Goal: Information Seeking & Learning: Find specific fact

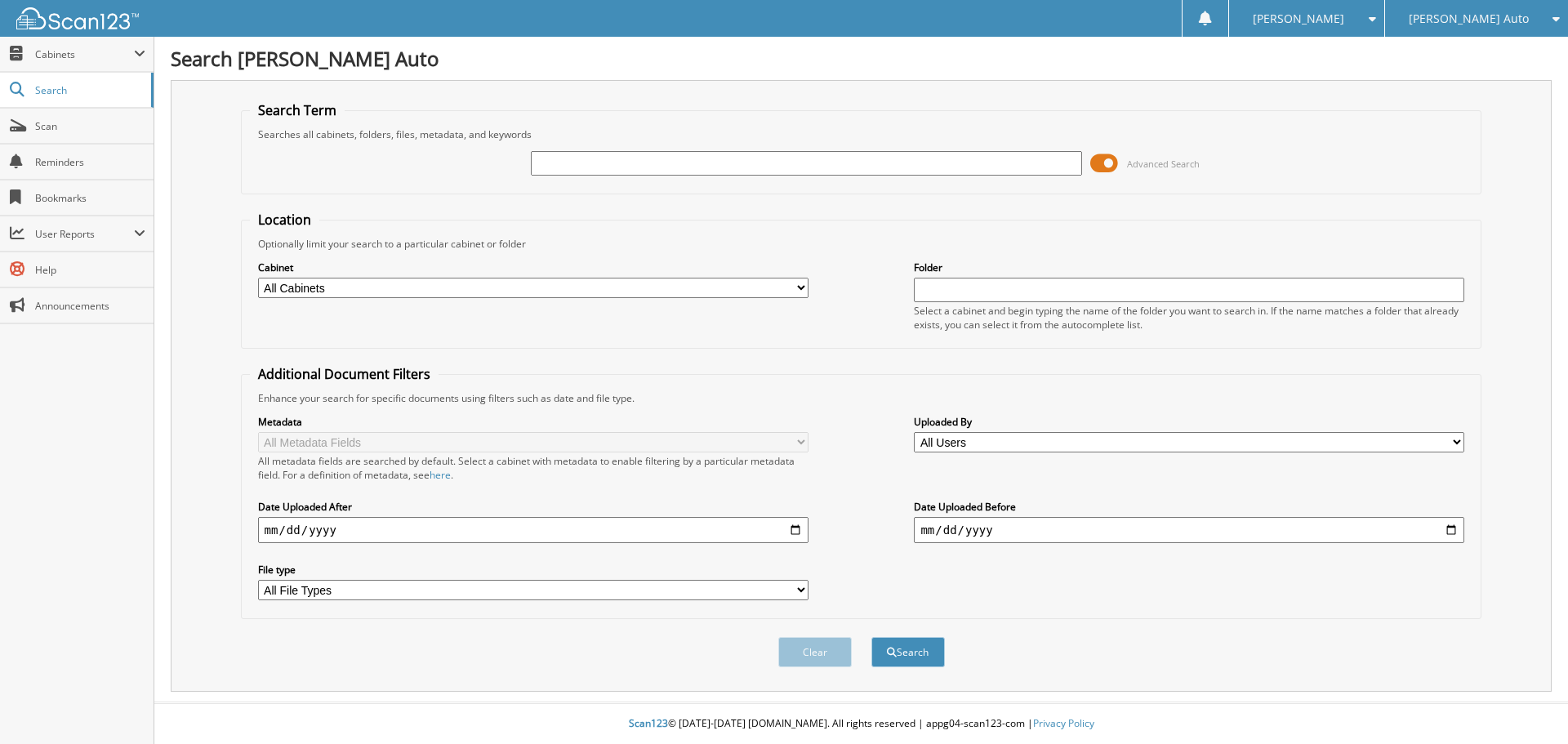
click at [1098, 166] on span at bounding box center [1103, 163] width 28 height 24
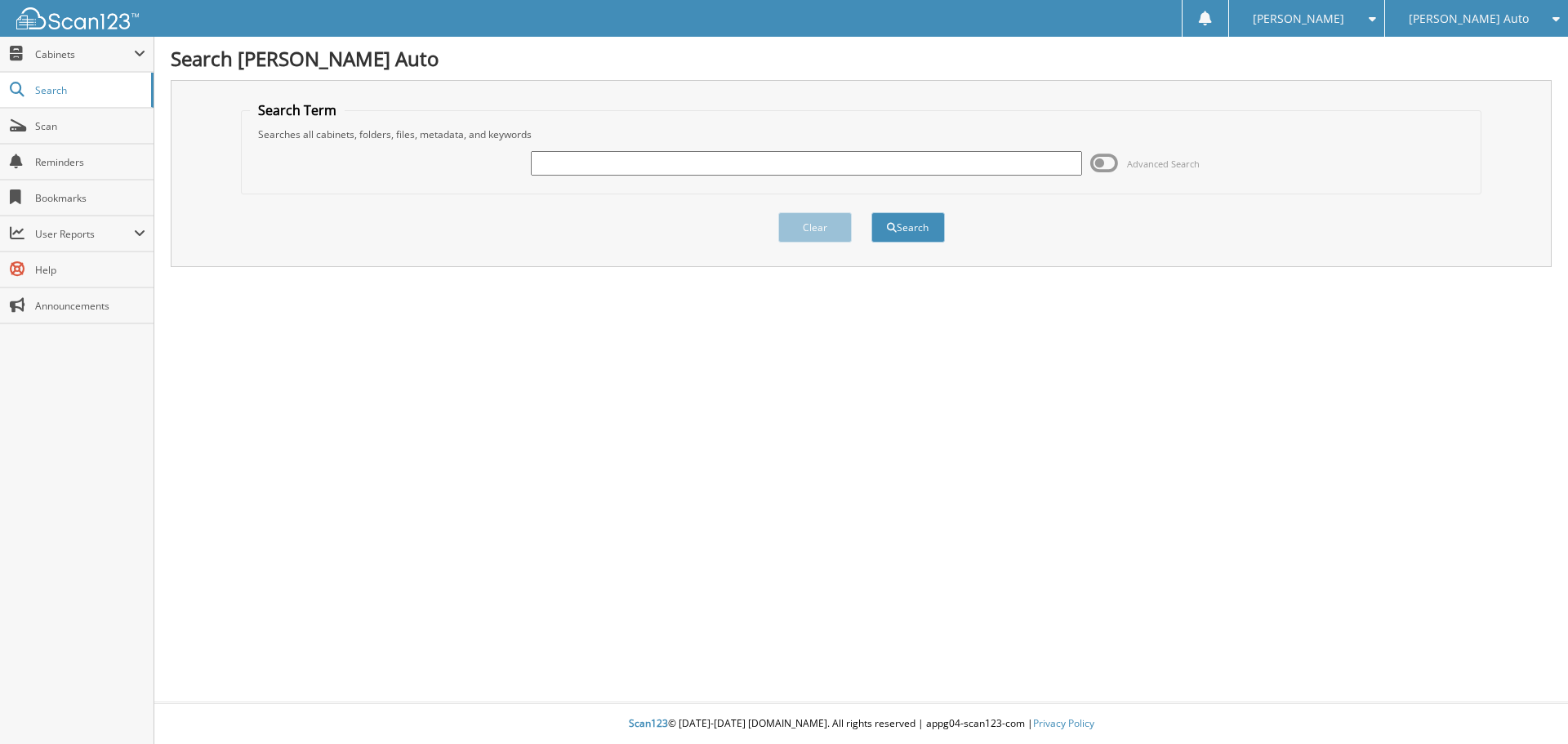
click at [731, 170] on input "text" at bounding box center [806, 163] width 551 height 24
click at [585, 171] on input "text" at bounding box center [806, 163] width 551 height 24
type input "[PERSON_NAME]"
click at [871, 212] on button "Search" at bounding box center [907, 227] width 73 height 30
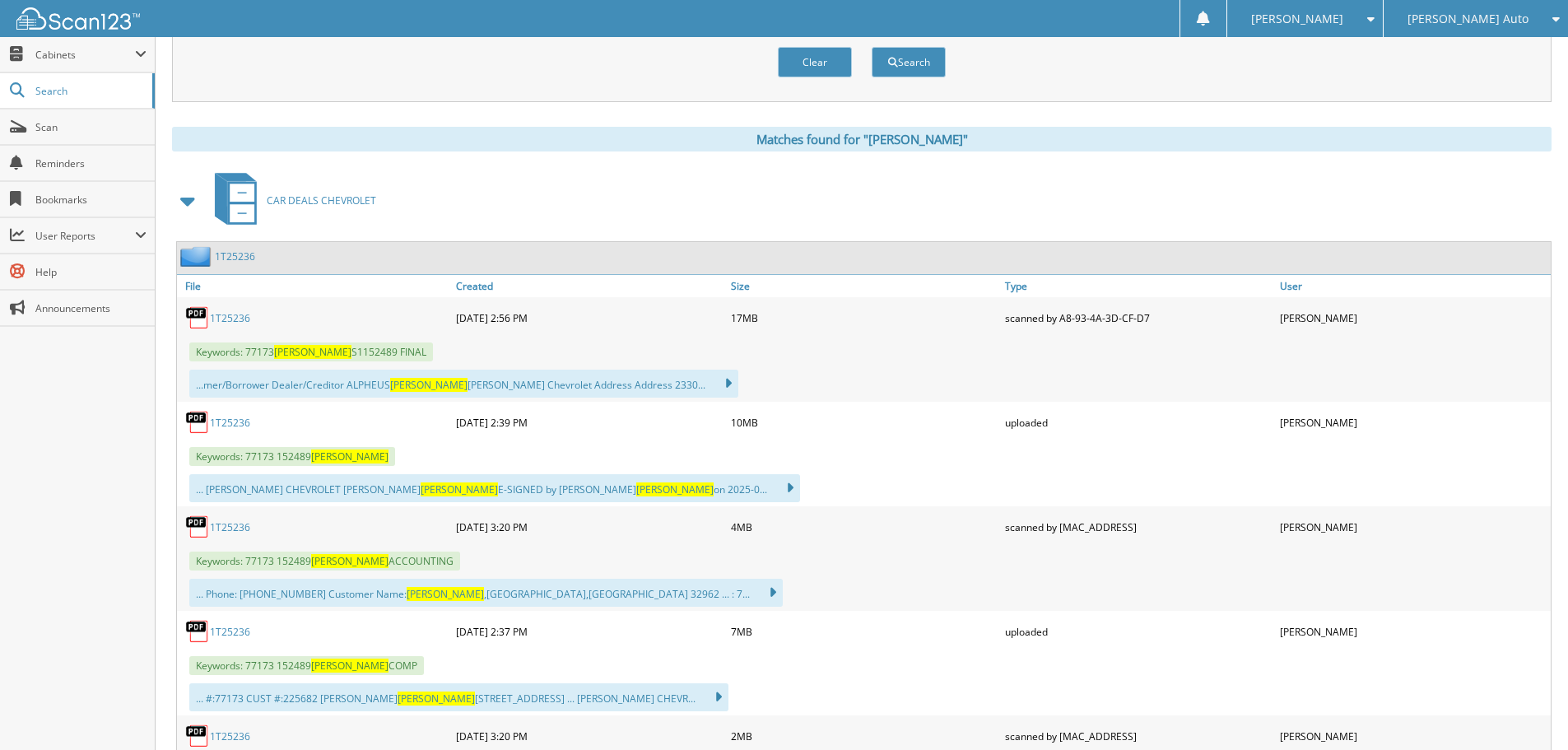
scroll to position [741, 0]
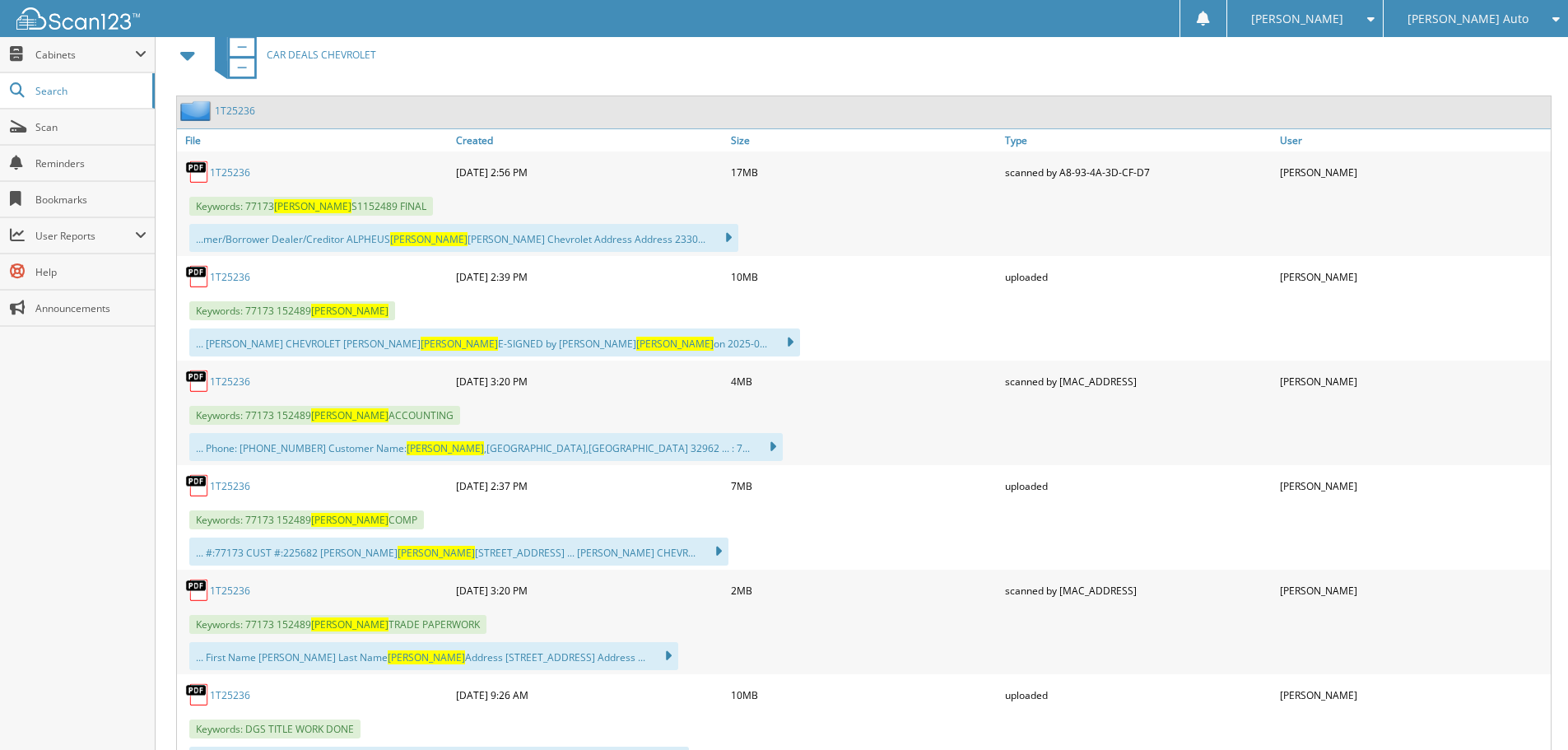
click at [194, 73] on span at bounding box center [188, 55] width 33 height 39
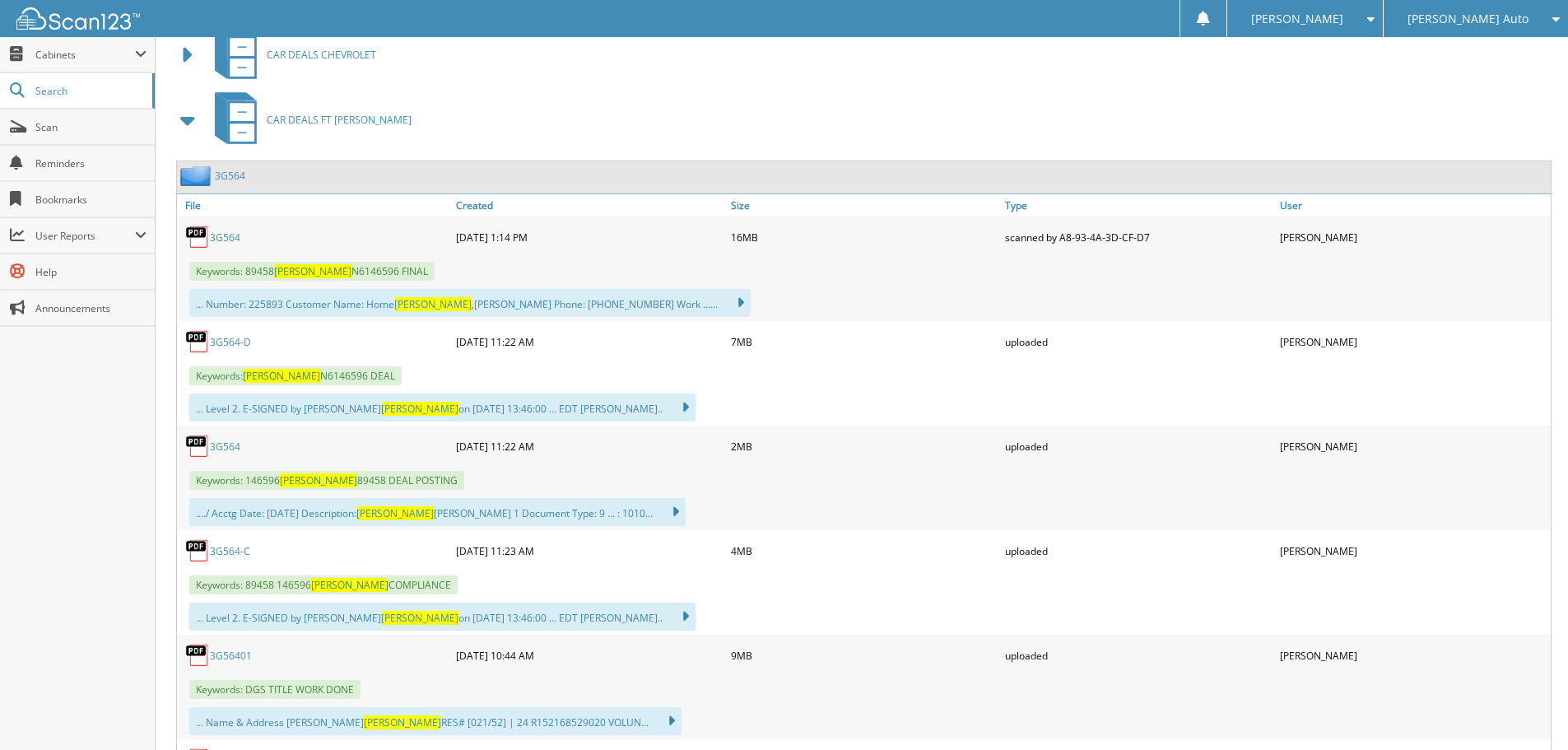
click at [186, 124] on span at bounding box center [187, 120] width 23 height 30
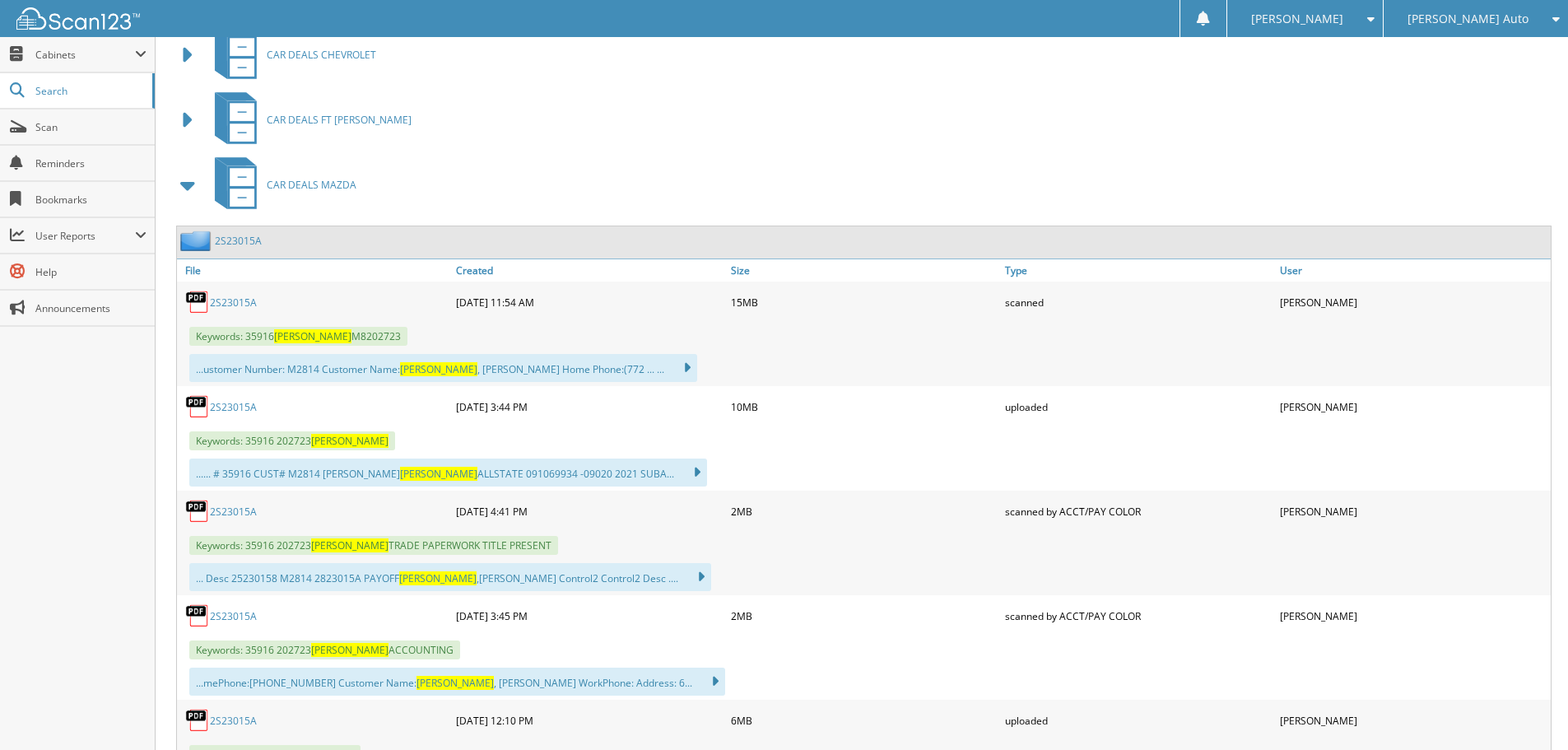
click at [195, 197] on span at bounding box center [187, 185] width 23 height 30
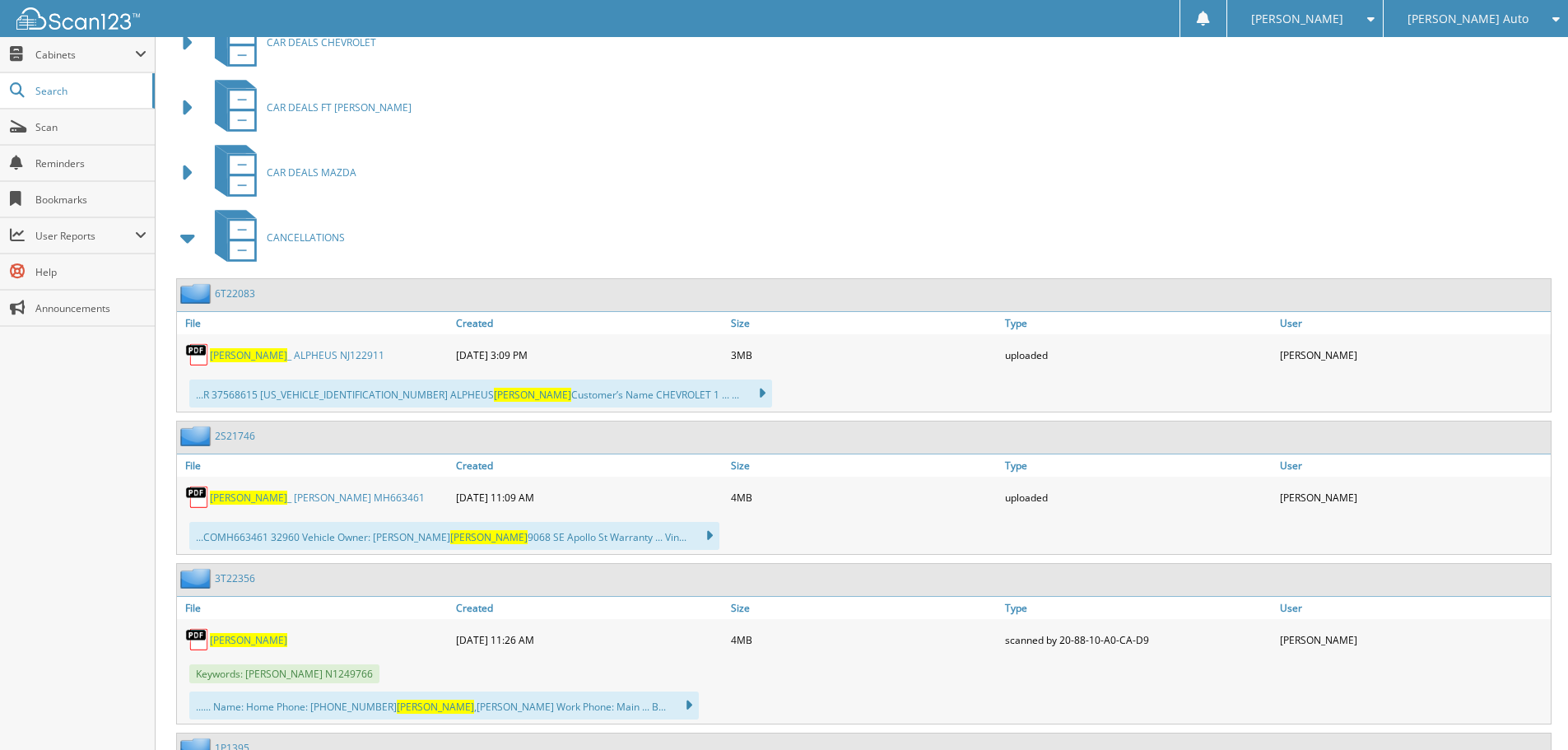
scroll to position [823, 0]
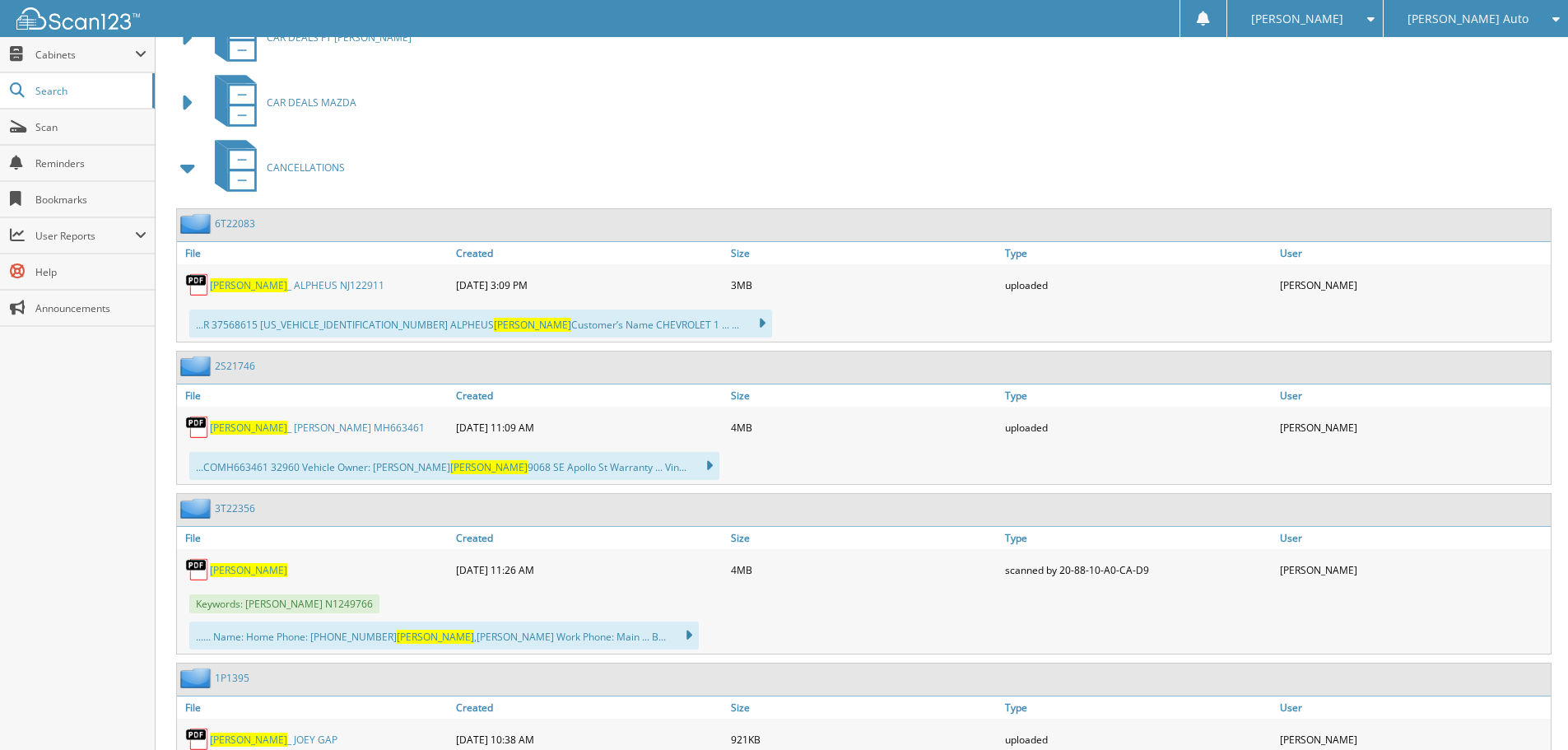
click at [220, 430] on span "[PERSON_NAME]" at bounding box center [248, 427] width 77 height 14
click at [239, 570] on span "[PERSON_NAME]" at bounding box center [248, 570] width 77 height 14
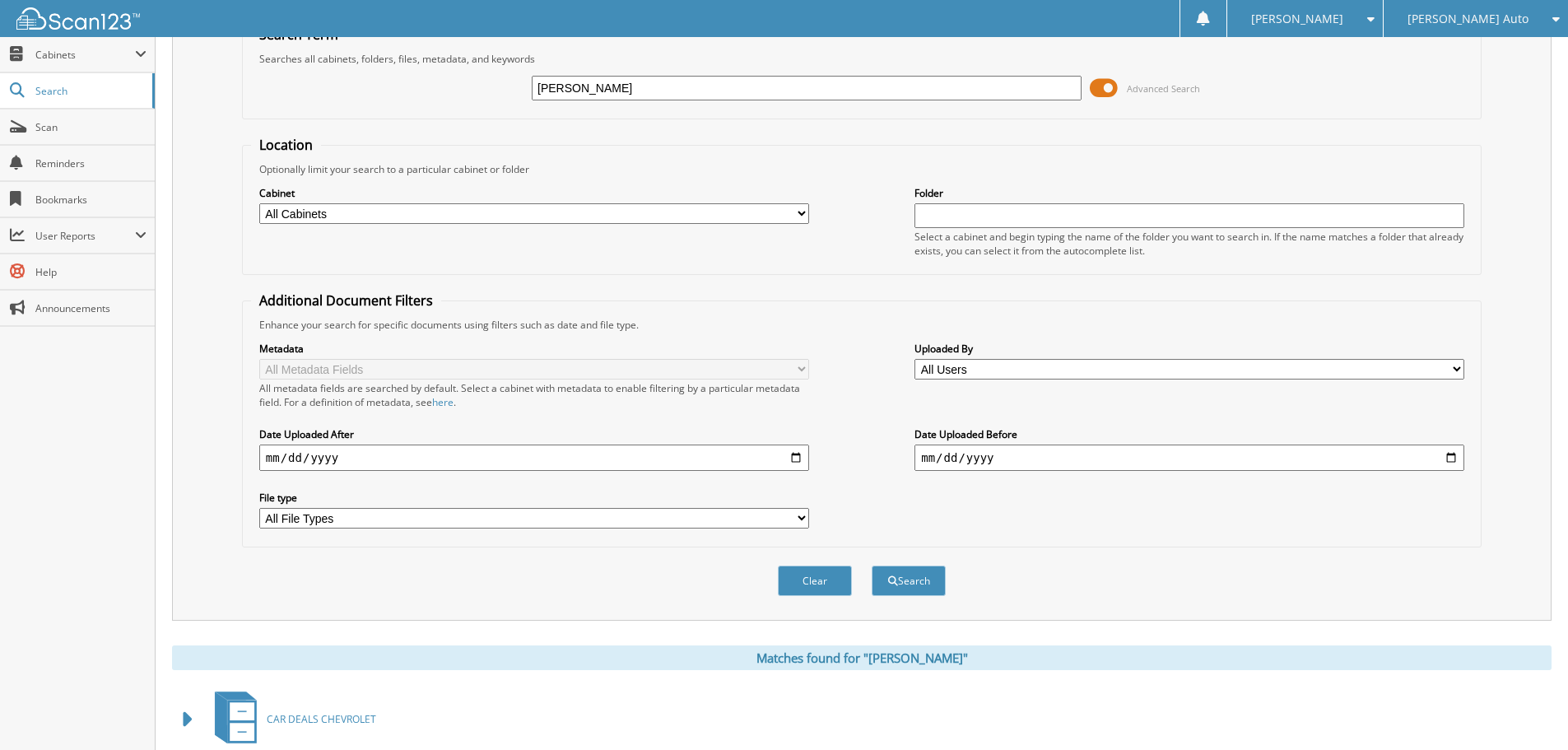
scroll to position [0, 0]
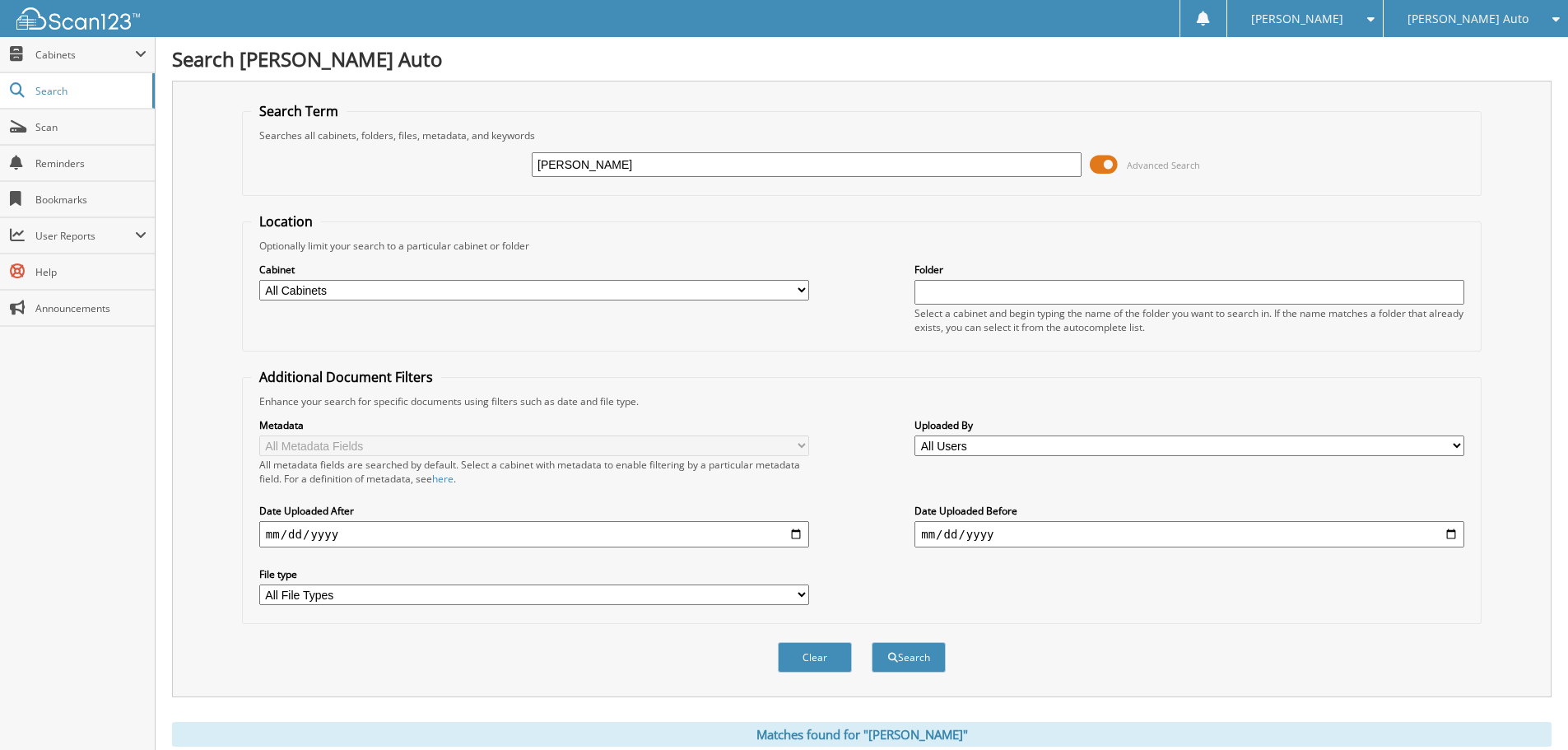
drag, startPoint x: 674, startPoint y: 146, endPoint x: 674, endPoint y: 155, distance: 9.0
click at [674, 146] on div "[PERSON_NAME] Advanced Search" at bounding box center [862, 164] width 1221 height 45
click at [673, 159] on input "[PERSON_NAME]" at bounding box center [806, 164] width 550 height 25
type input "121245"
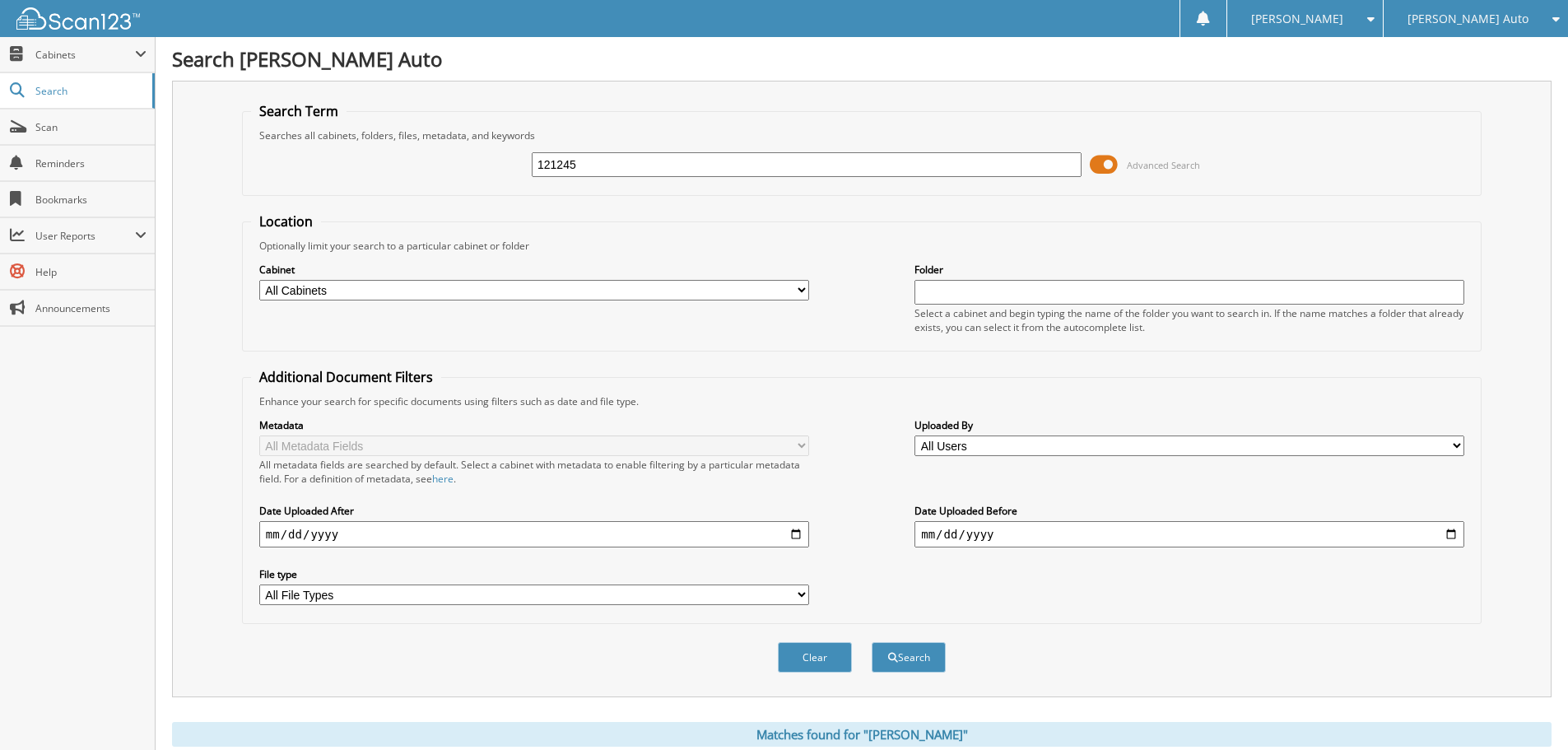
click at [872, 642] on button "Search" at bounding box center [908, 656] width 74 height 30
click at [1108, 160] on span at bounding box center [1104, 164] width 28 height 25
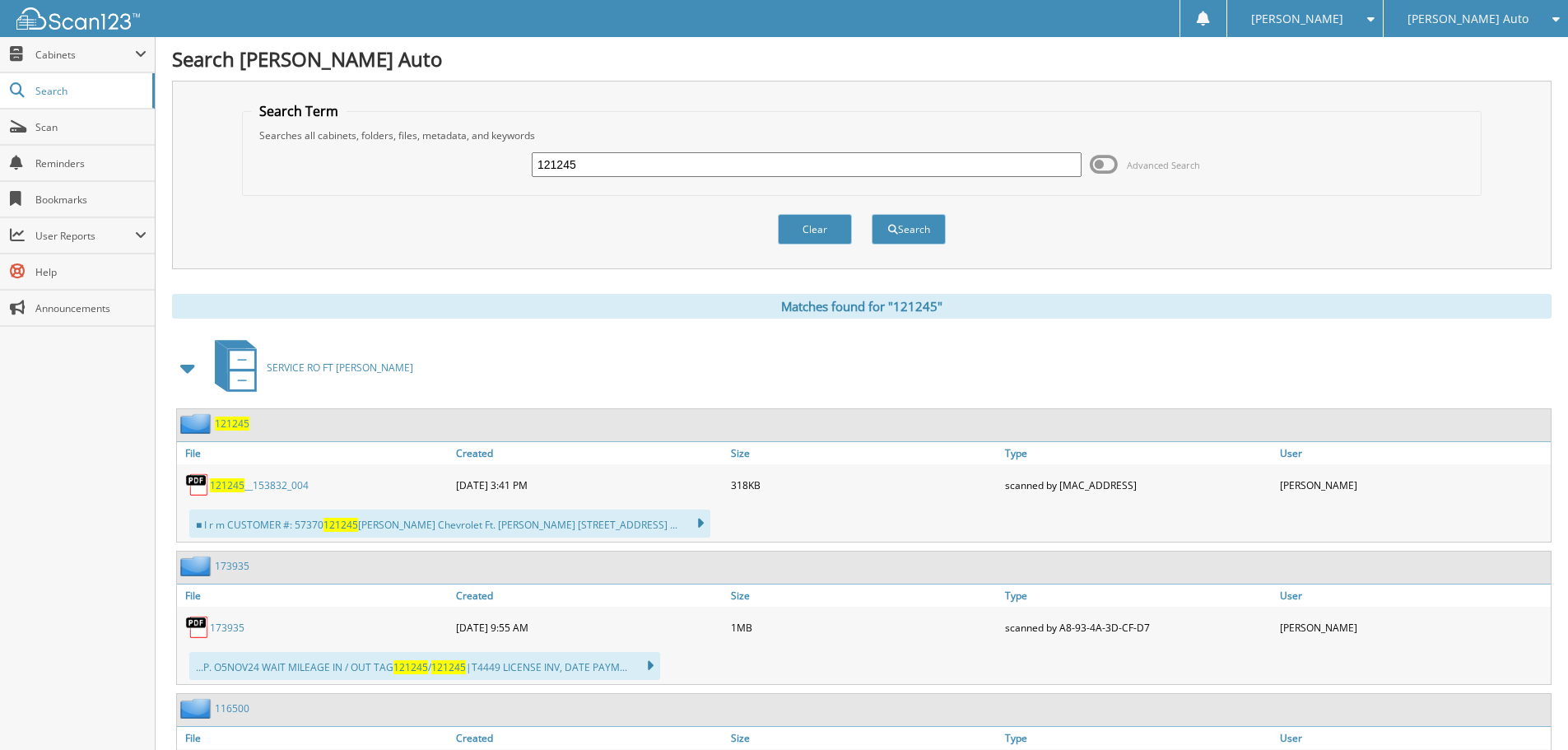
click at [196, 370] on span at bounding box center [187, 368] width 23 height 30
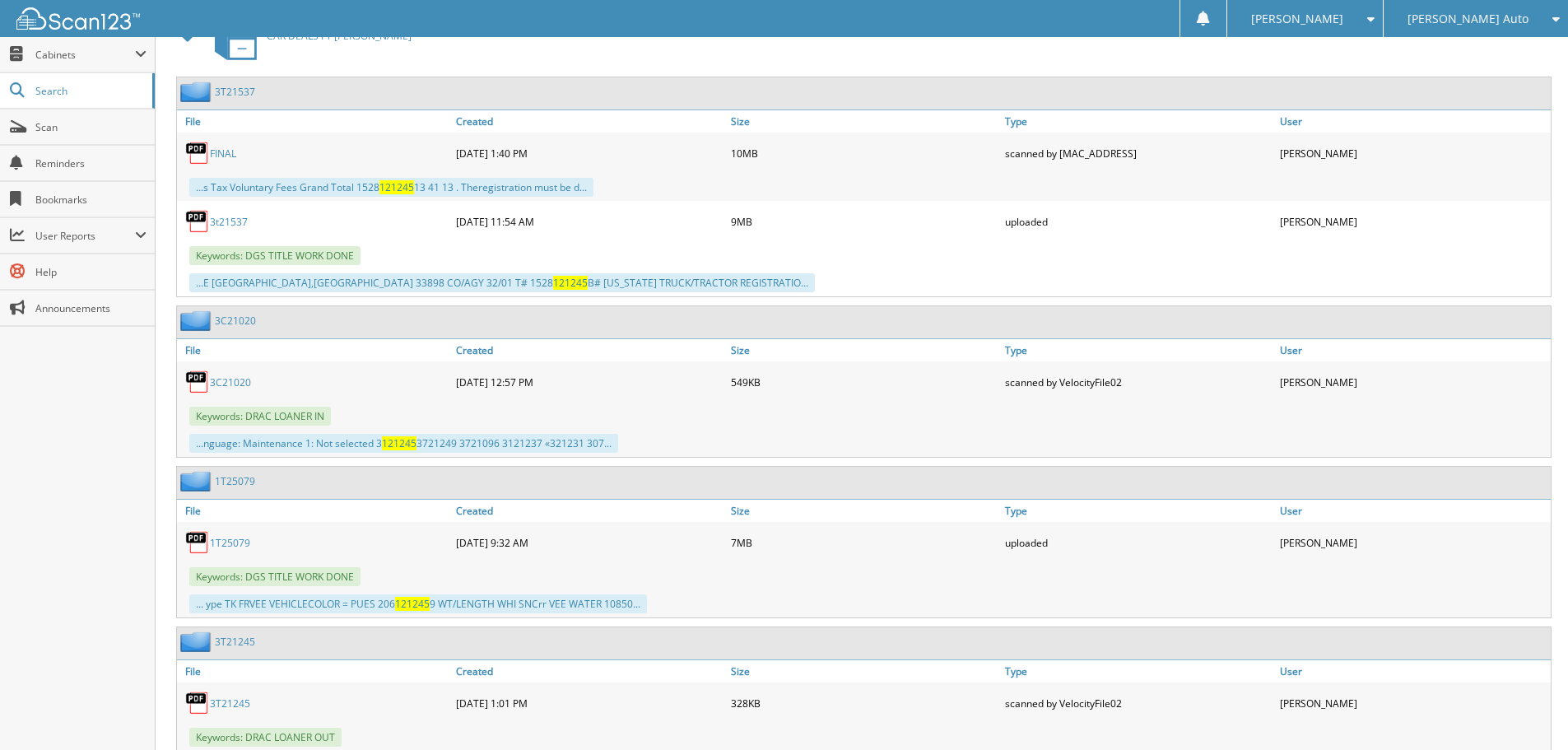
scroll to position [1152, 0]
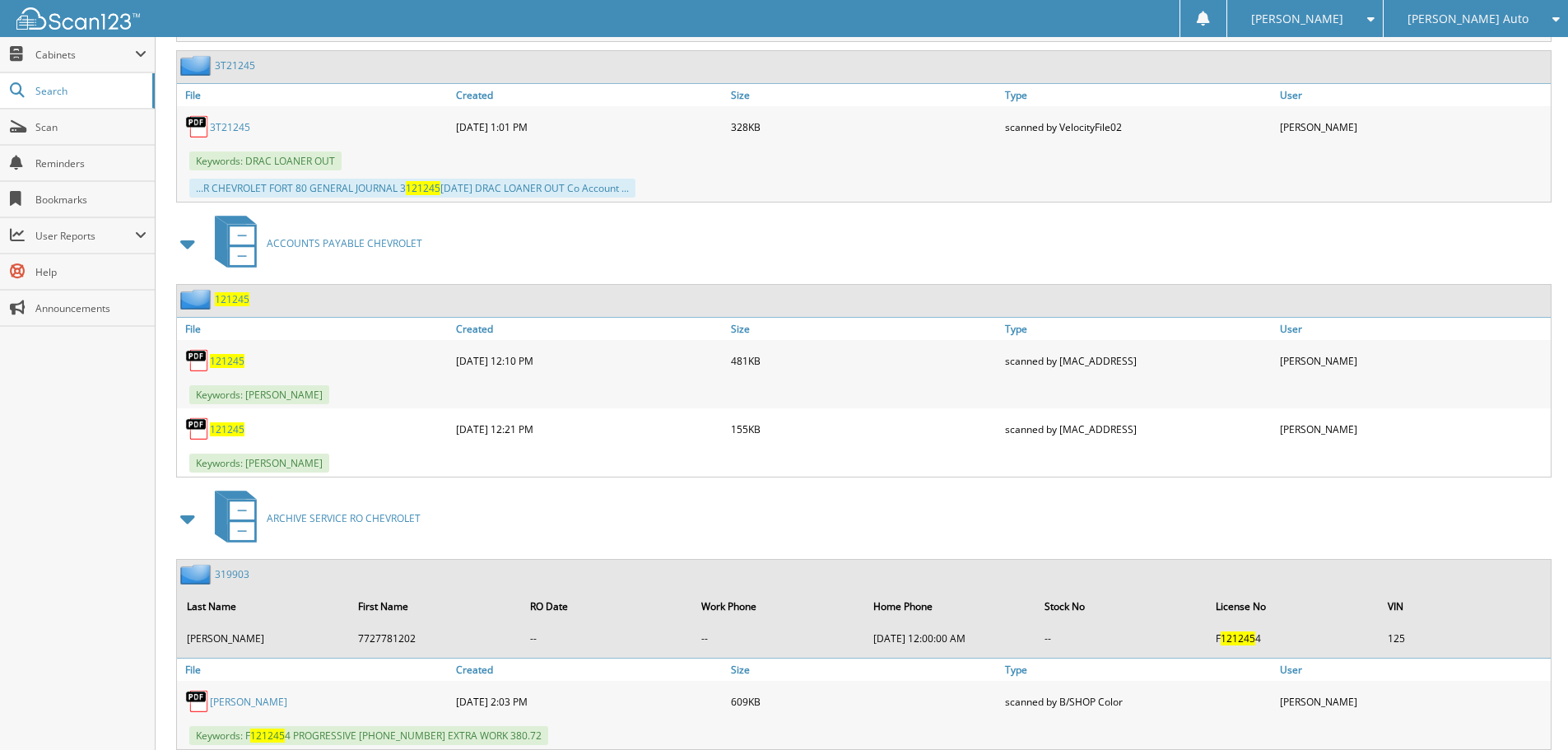
drag, startPoint x: 229, startPoint y: 357, endPoint x: 265, endPoint y: 360, distance: 36.1
click at [229, 357] on span "121245" at bounding box center [228, 360] width 35 height 14
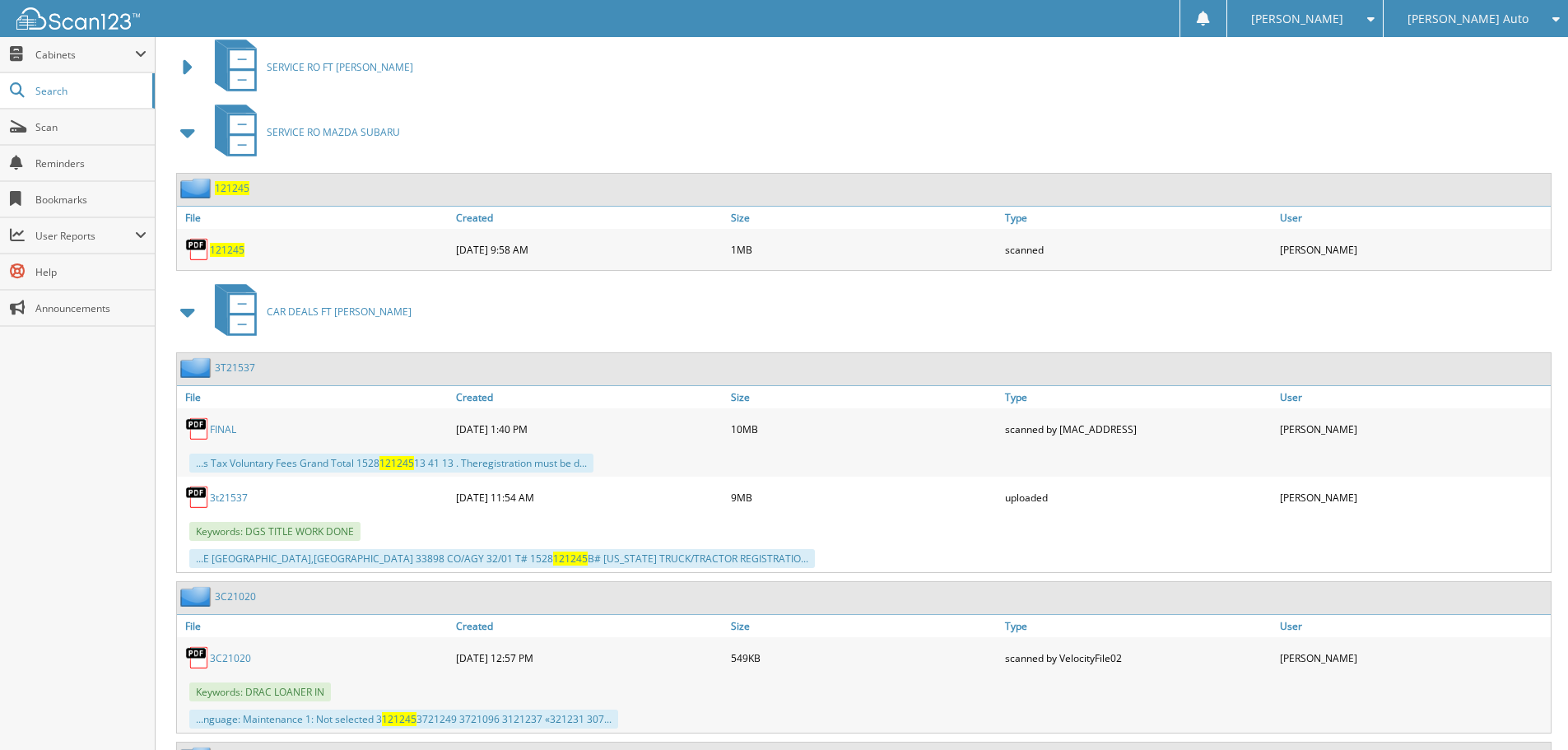
scroll to position [0, 0]
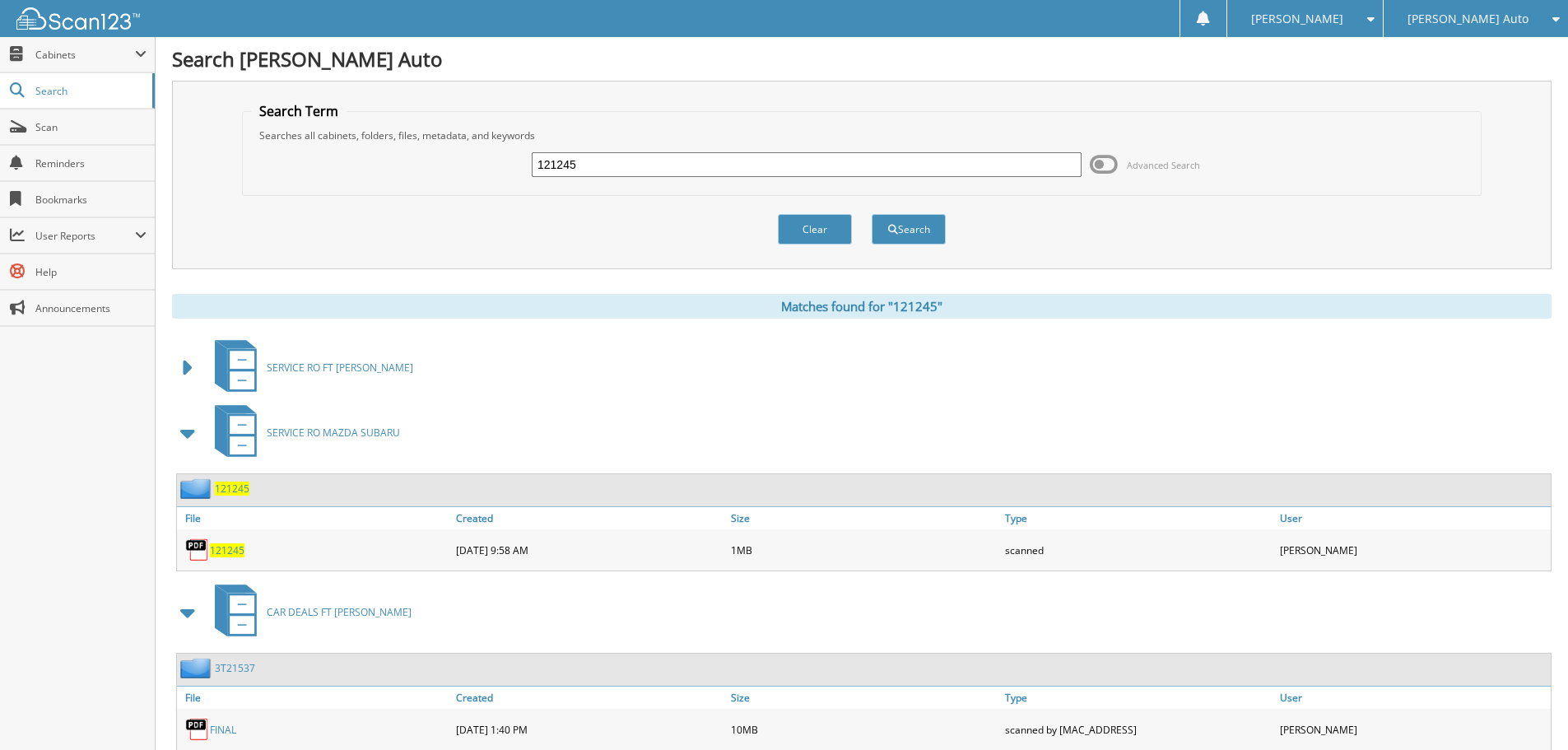
click at [591, 151] on div "121245" at bounding box center [806, 165] width 550 height 28
click at [608, 163] on input "121245" at bounding box center [806, 164] width 550 height 25
type input "121246"
click at [872, 214] on button "Search" at bounding box center [908, 228] width 74 height 30
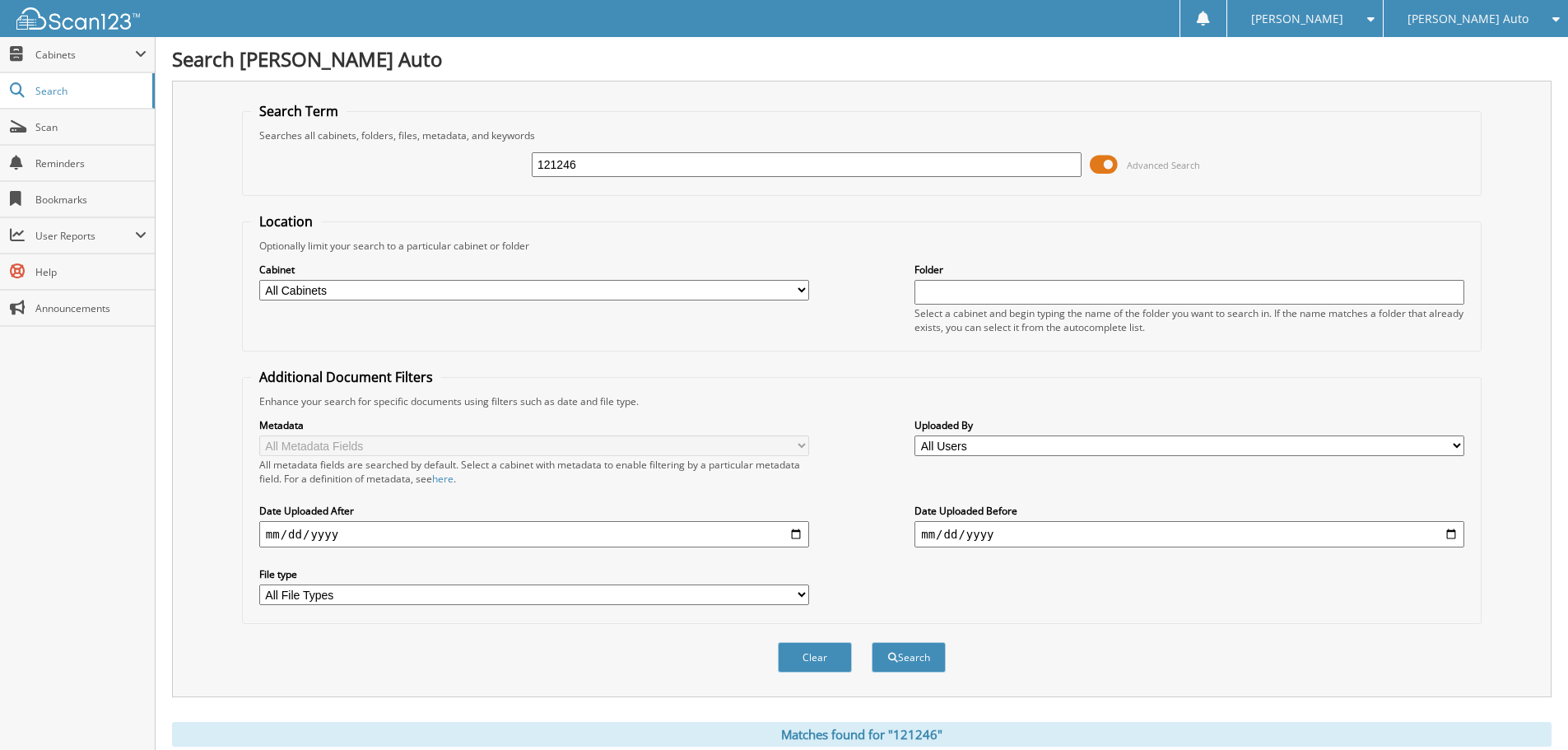
drag, startPoint x: 1109, startPoint y: 157, endPoint x: 1052, endPoint y: 161, distance: 57.1
click at [1109, 157] on span at bounding box center [1104, 164] width 28 height 25
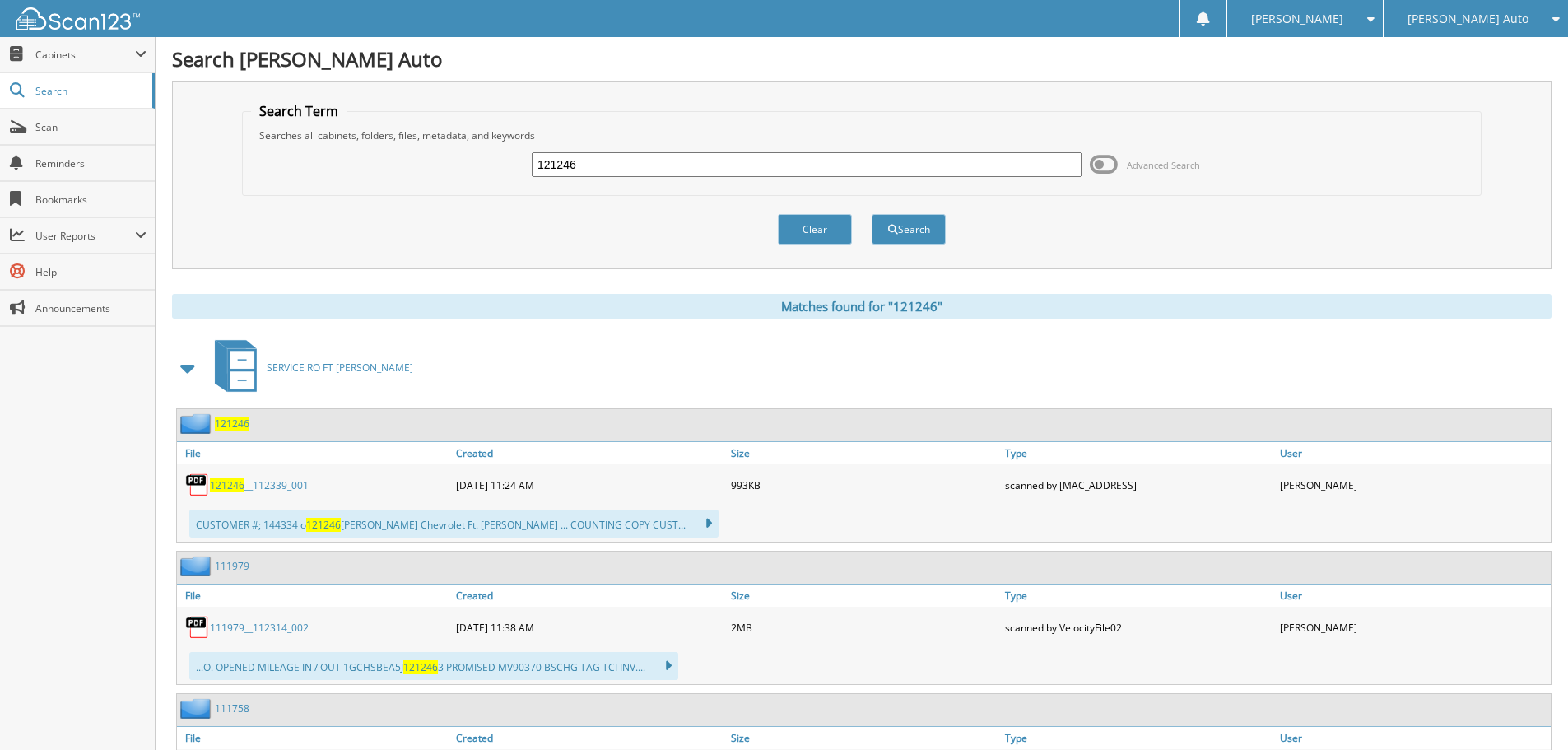
click at [185, 370] on span at bounding box center [187, 368] width 23 height 30
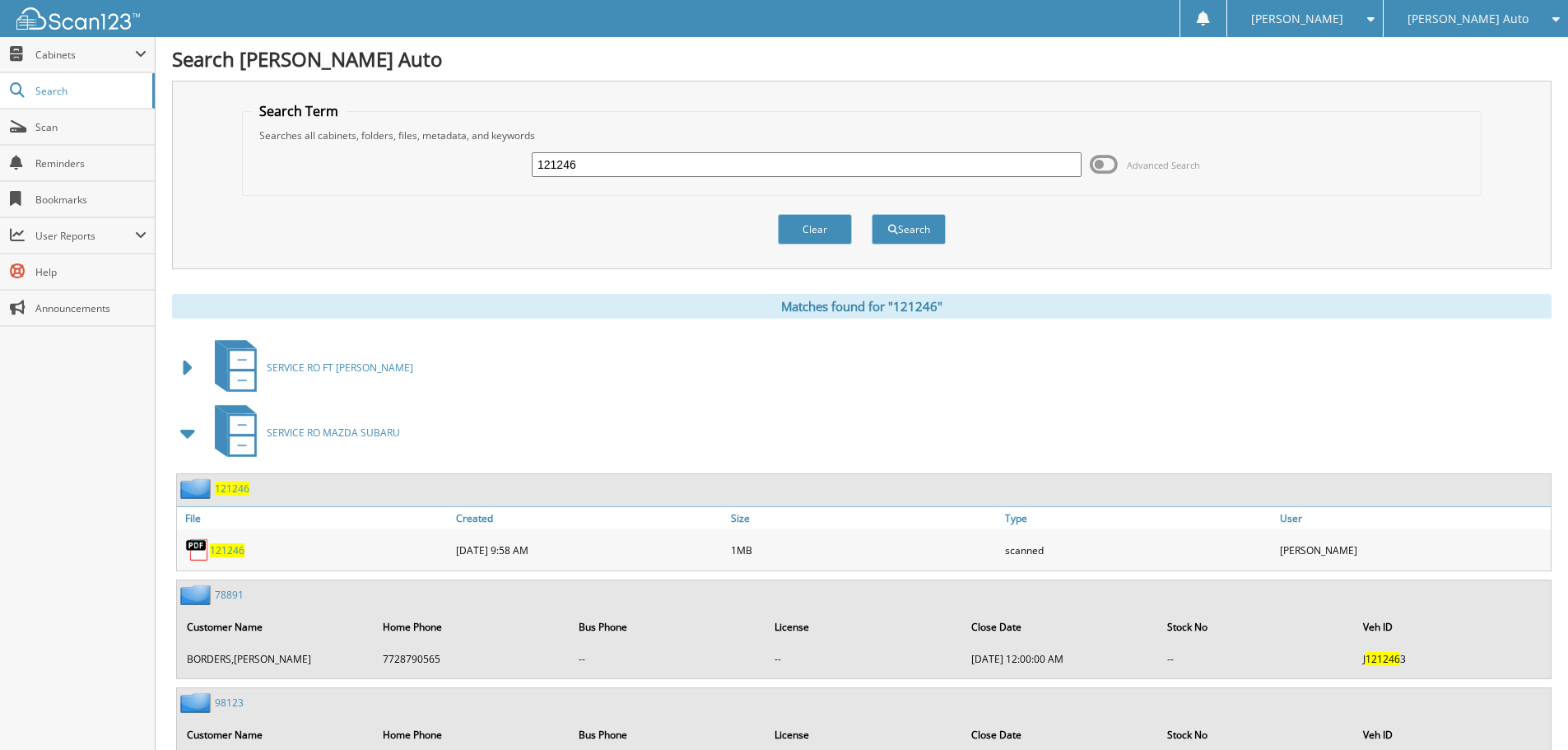
click at [188, 433] on span at bounding box center [187, 432] width 23 height 30
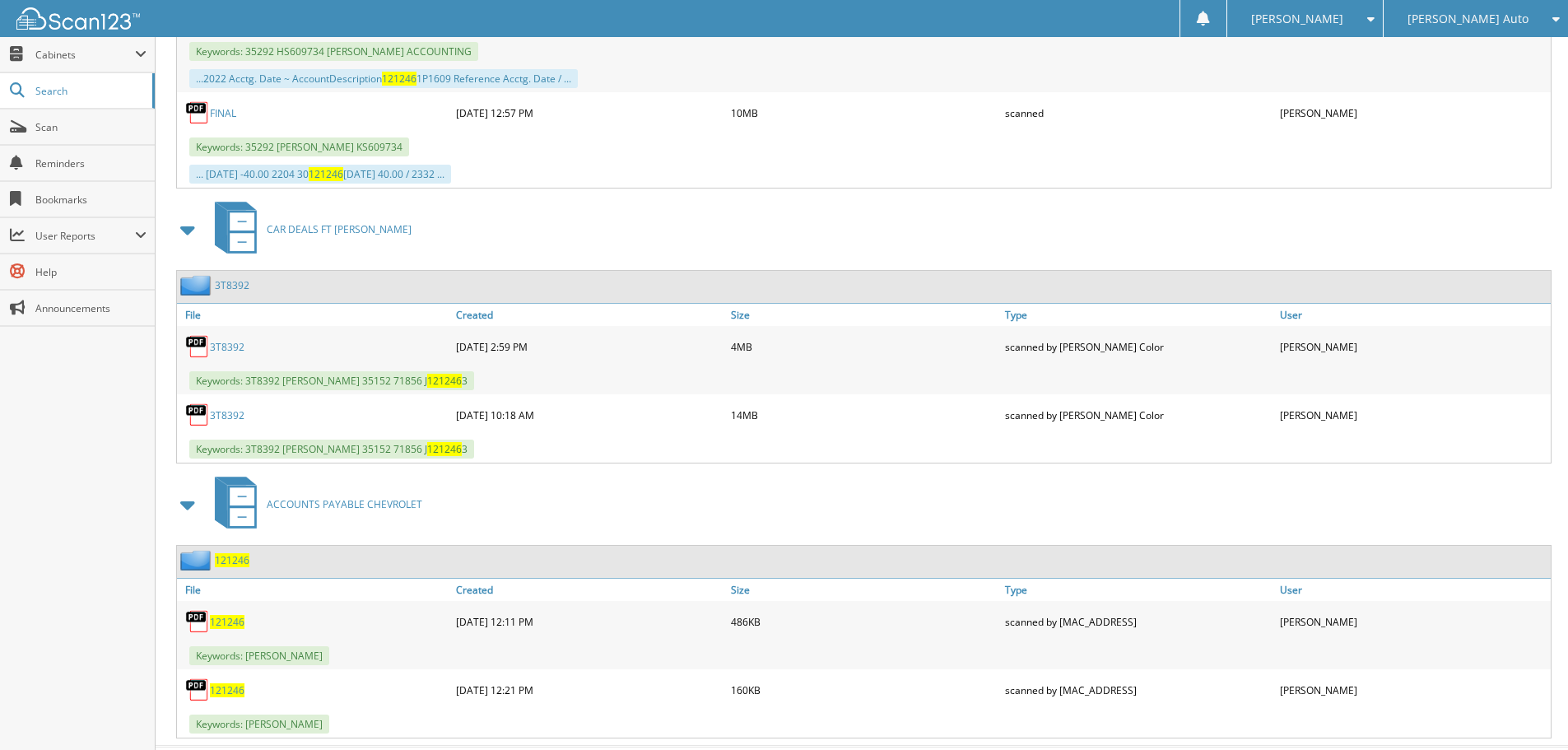
scroll to position [635, 0]
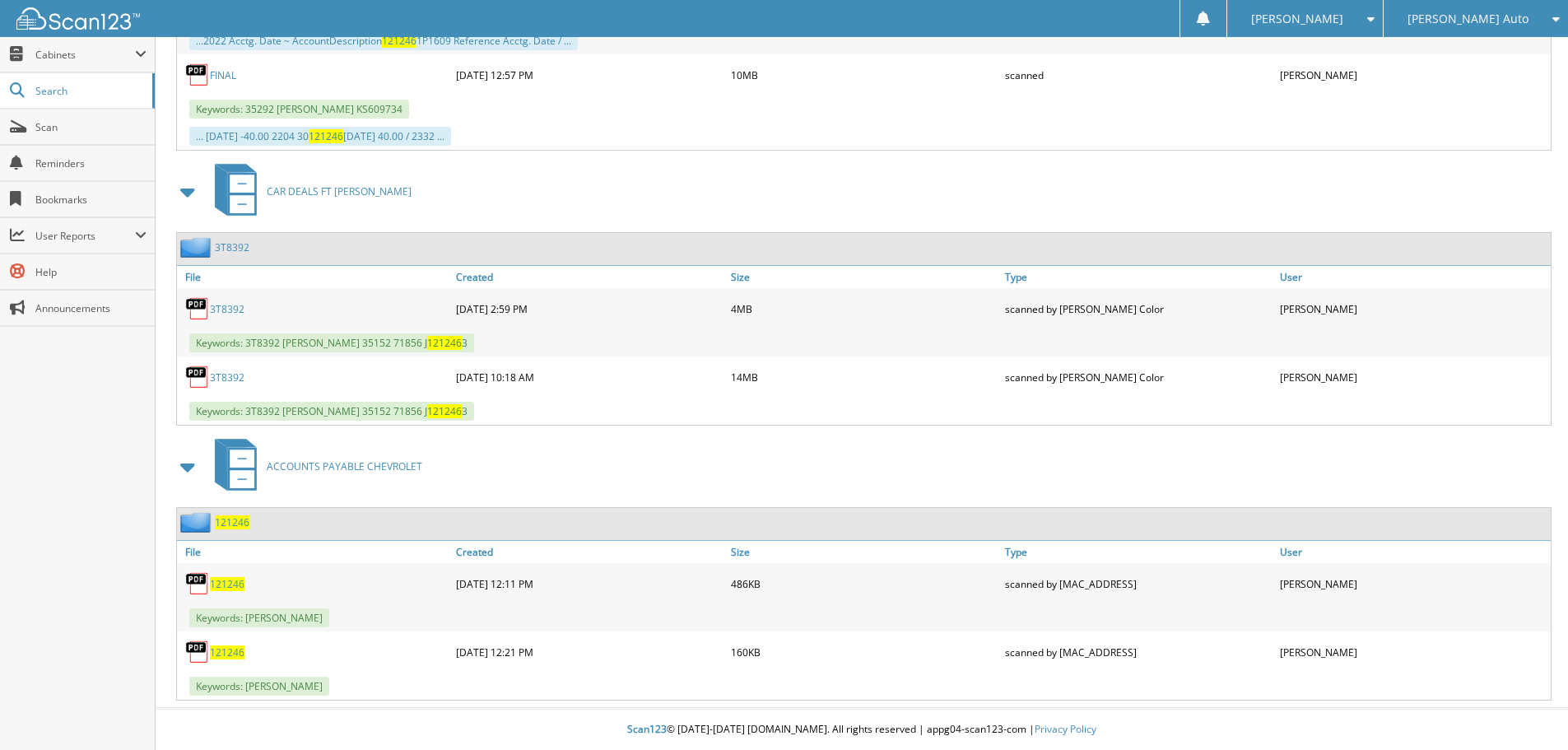
click at [227, 588] on span "121246" at bounding box center [228, 583] width 35 height 14
click at [228, 648] on span "121246" at bounding box center [228, 652] width 35 height 14
